Goal: Task Accomplishment & Management: Use online tool/utility

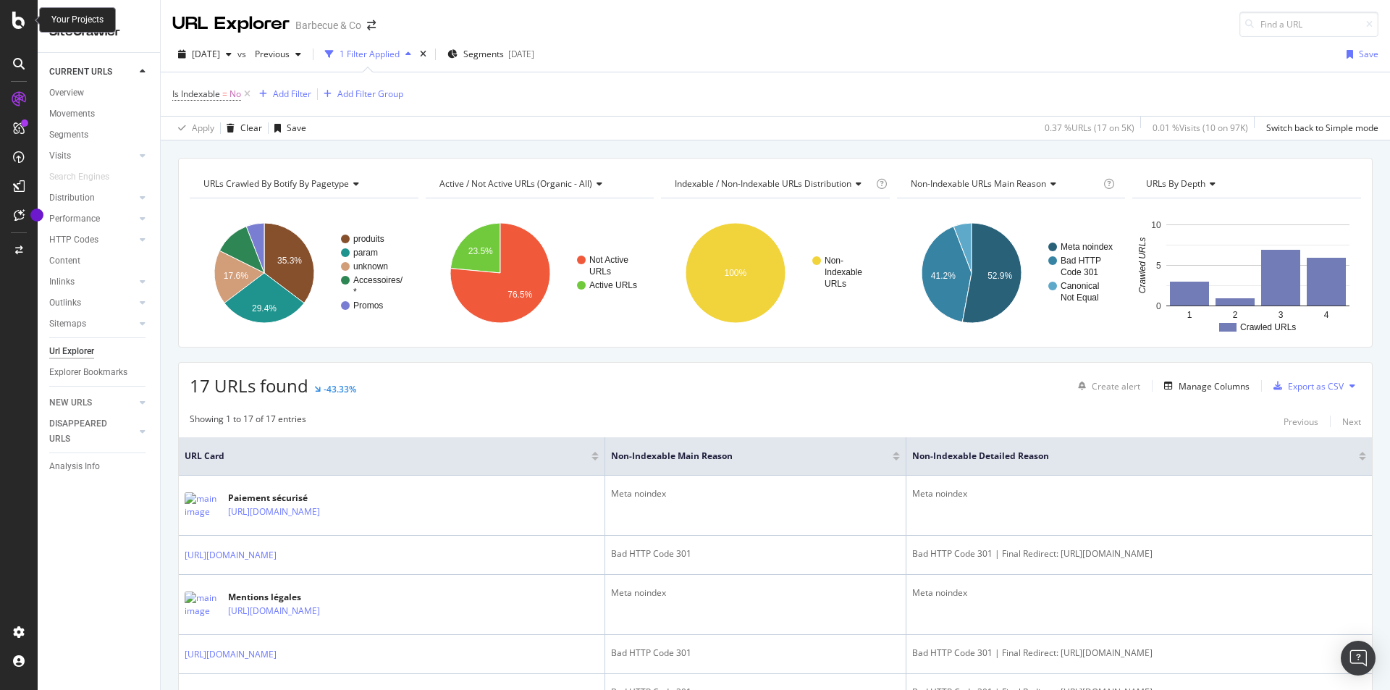
click at [20, 24] on icon at bounding box center [18, 20] width 13 height 17
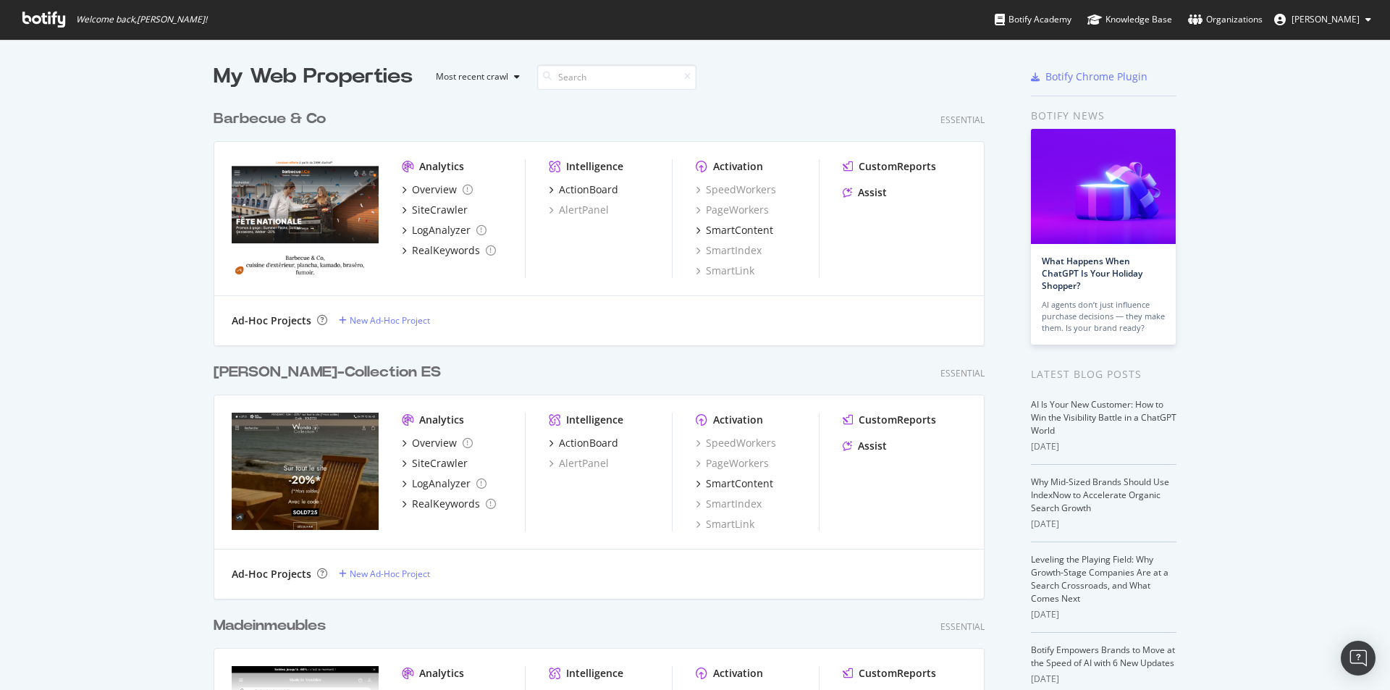
scroll to position [679, 1368]
click at [642, 77] on input at bounding box center [616, 76] width 159 height 25
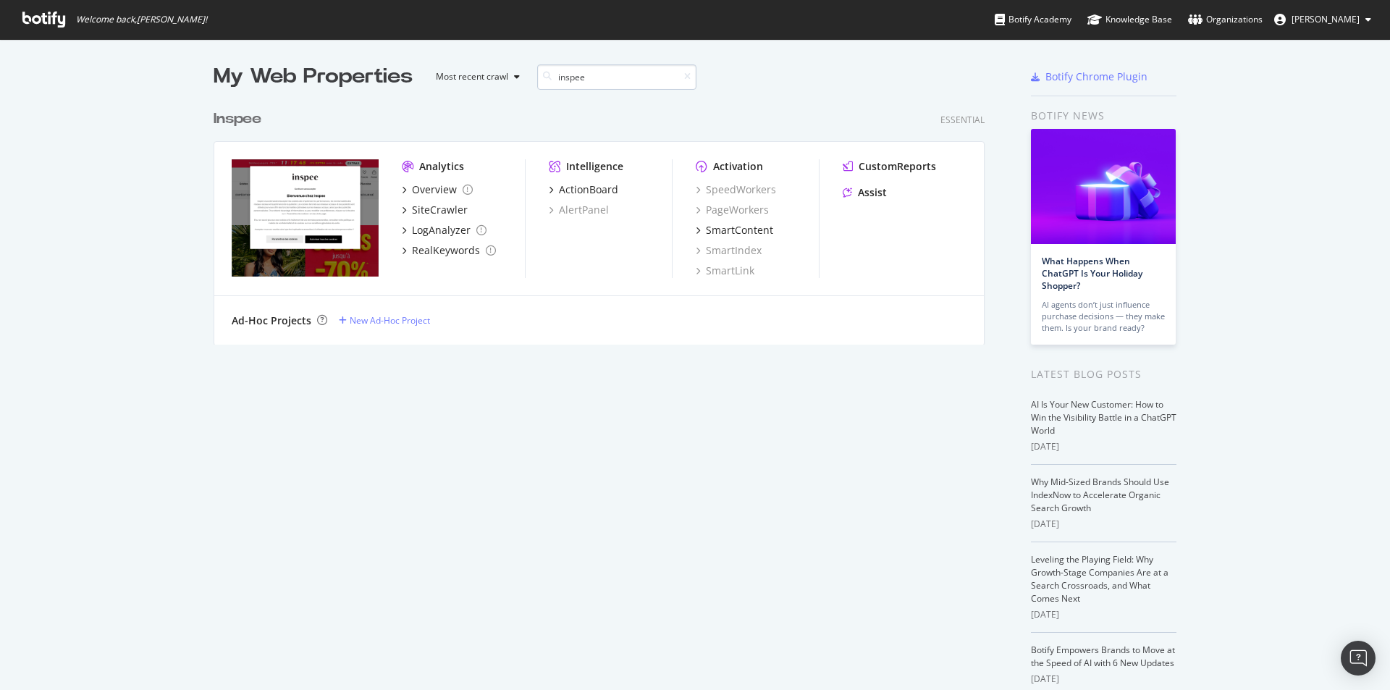
scroll to position [243, 772]
type input "inspee"
click at [424, 195] on div "Overview" at bounding box center [434, 189] width 45 height 14
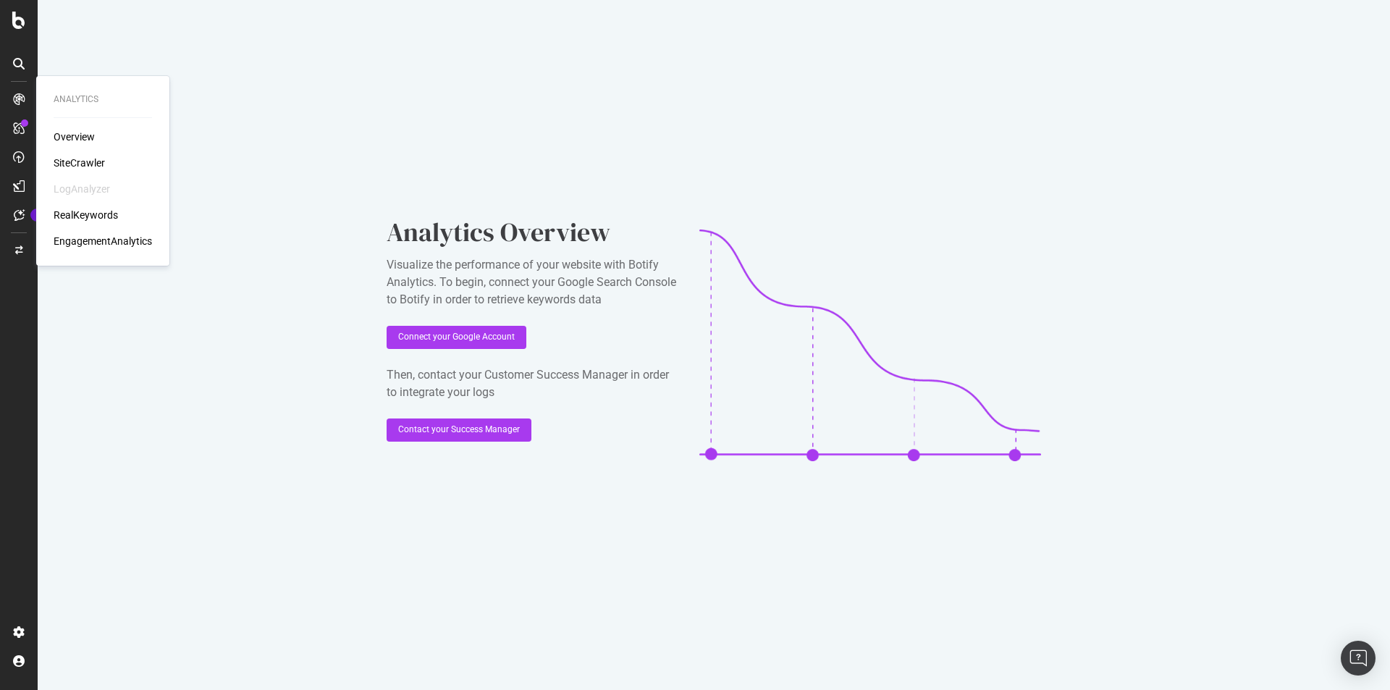
click at [83, 162] on div "SiteCrawler" at bounding box center [79, 163] width 51 height 14
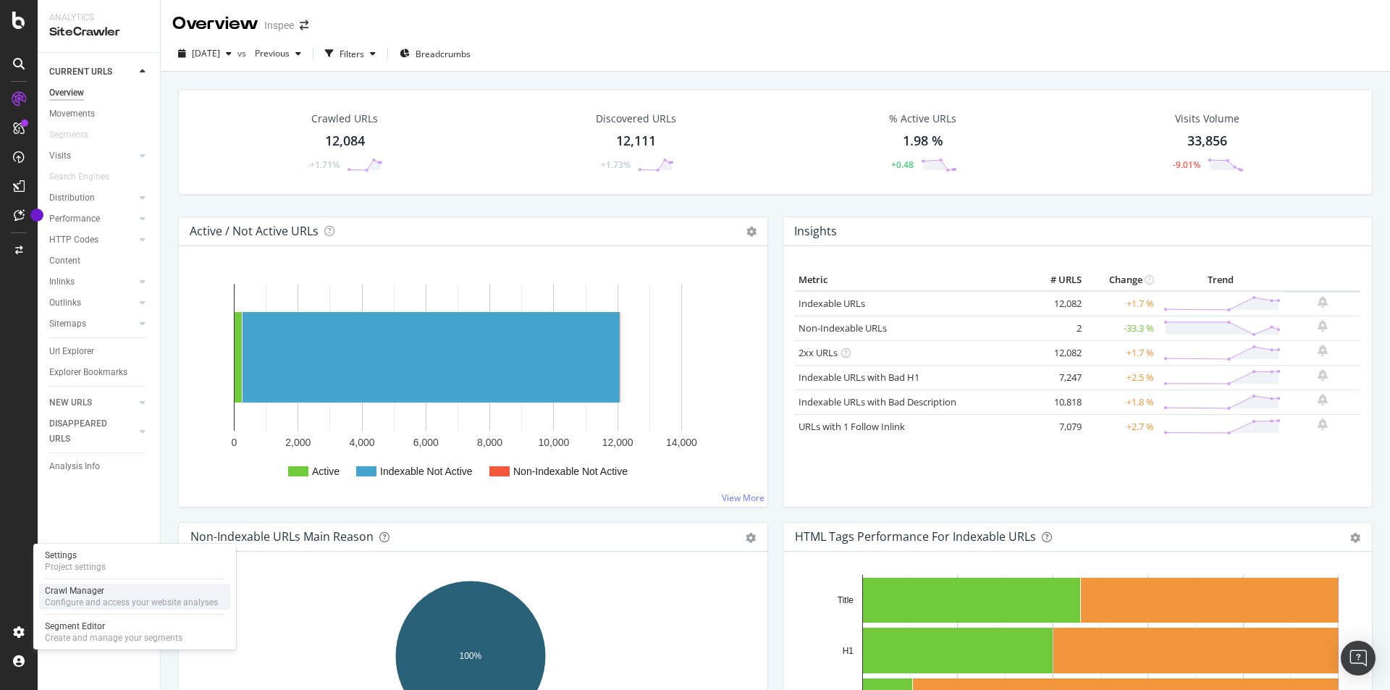
click at [93, 589] on div "Crawl Manager" at bounding box center [131, 591] width 173 height 12
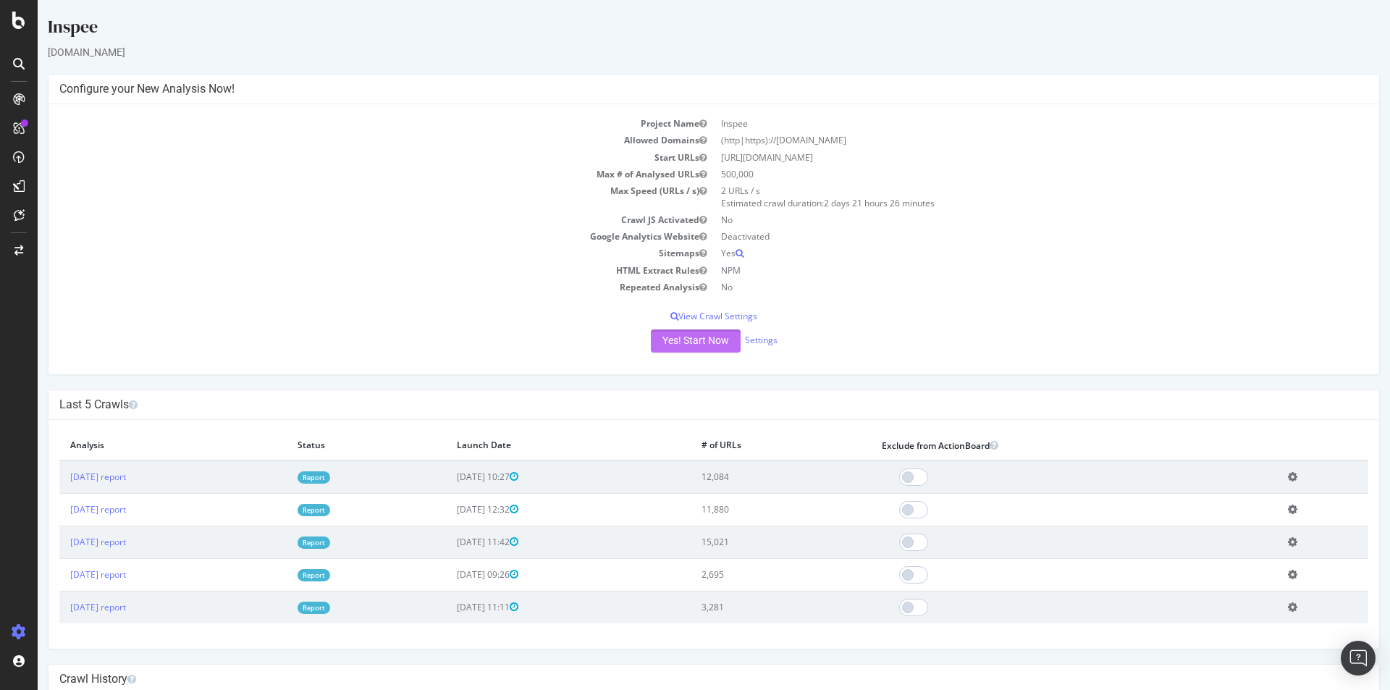
click at [689, 351] on button "Yes! Start Now" at bounding box center [696, 340] width 90 height 23
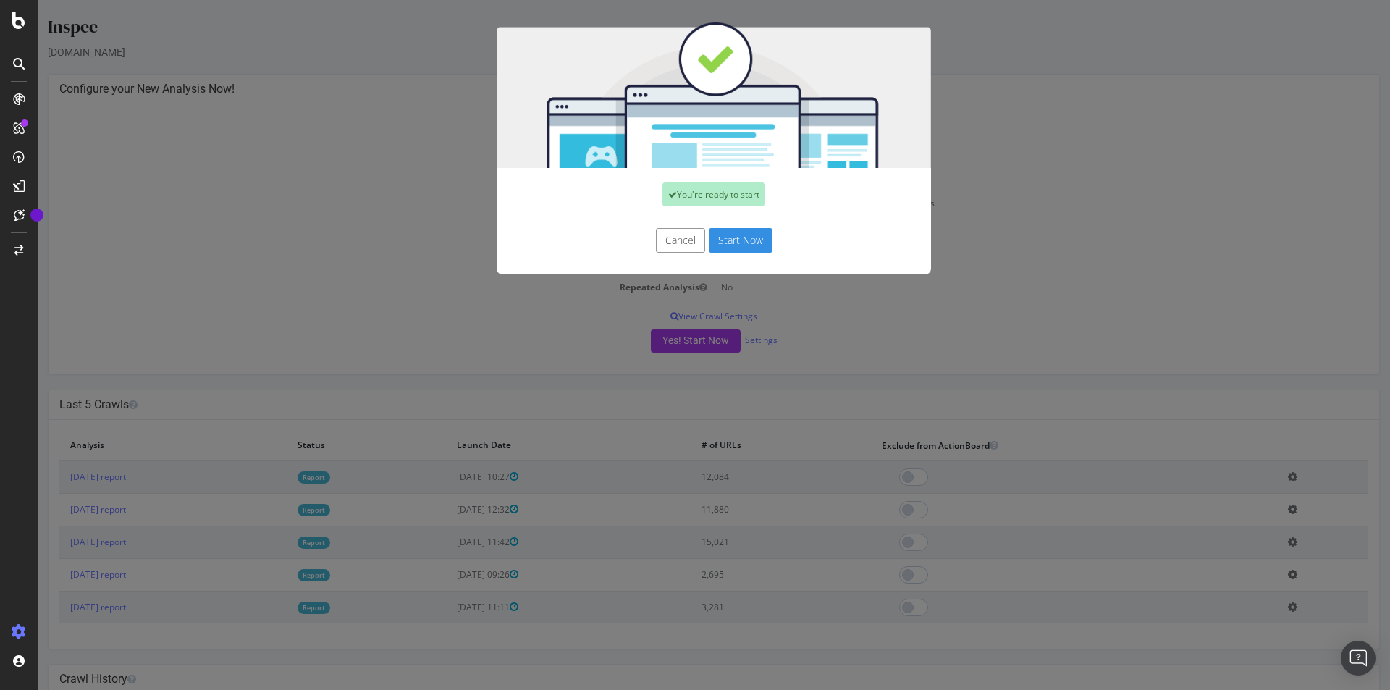
click at [746, 243] on button "Start Now" at bounding box center [741, 240] width 64 height 25
